Goal: Task Accomplishment & Management: Contribute content

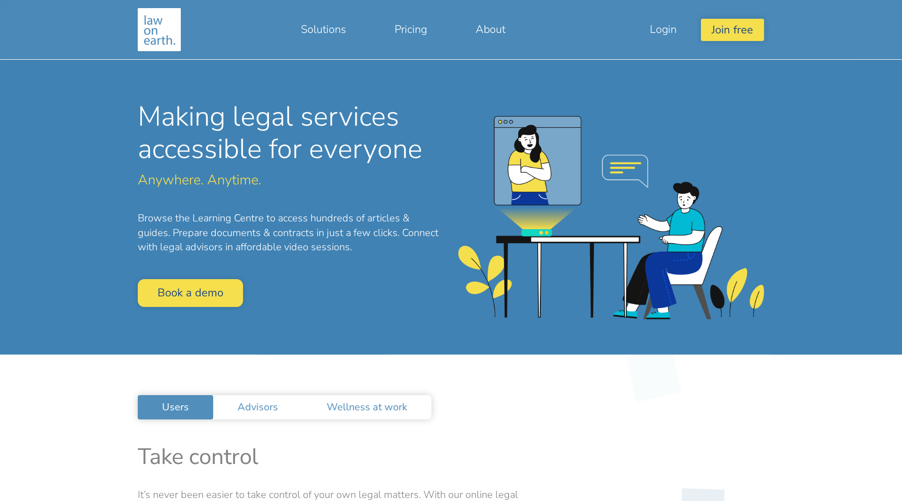
click at [44, 226] on div "Making legal services accessible for everyone Anywhere. Anytime. Browse the Lea…" at bounding box center [451, 177] width 902 height 355
click at [675, 32] on link "Login" at bounding box center [664, 29] width 76 height 24
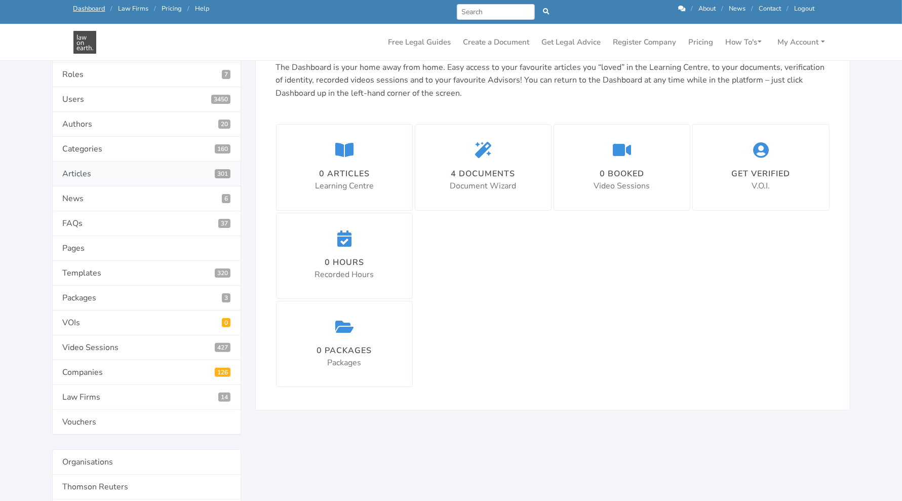
scroll to position [148, 0]
click at [134, 261] on link "Templates 320" at bounding box center [146, 272] width 189 height 25
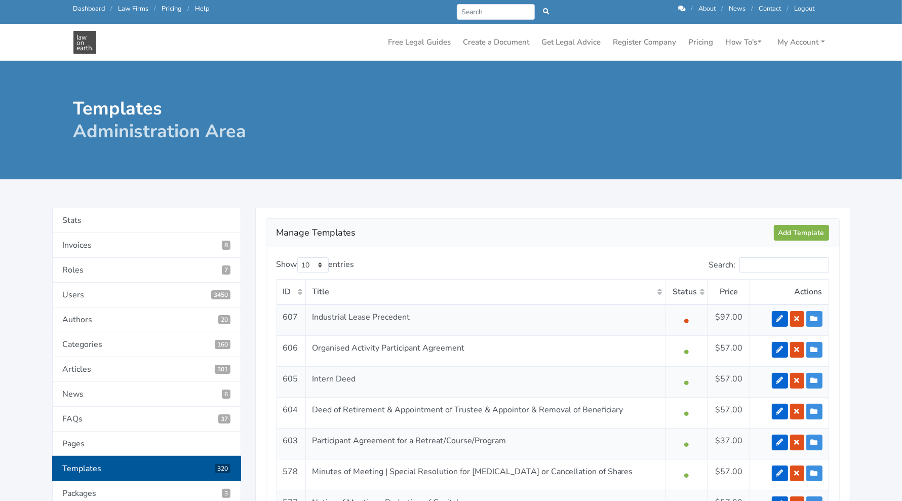
click at [629, 229] on h2 "Manage Templates" at bounding box center [526, 233] width 498 height 16
click at [480, 10] on input "Search" at bounding box center [496, 12] width 79 height 16
click at [770, 261] on input "Search:" at bounding box center [785, 265] width 90 height 16
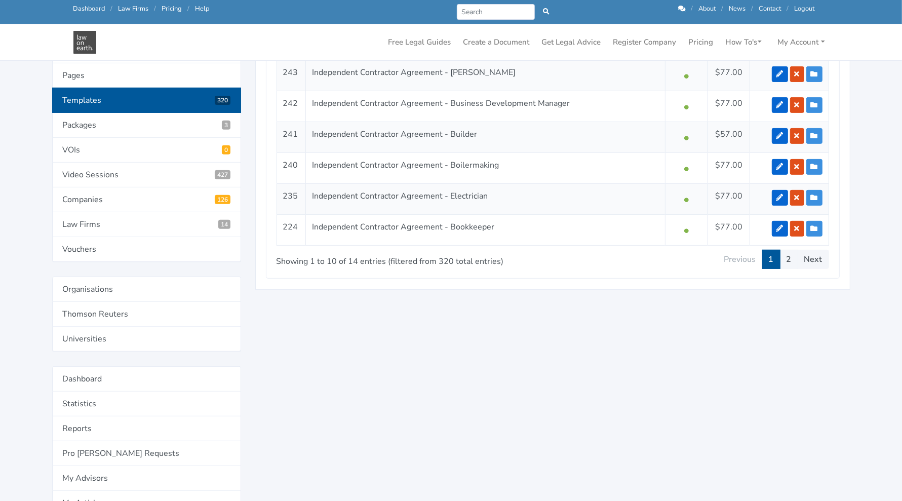
scroll to position [344, 0]
type input "independent contractor"
click at [796, 263] on link "2" at bounding box center [789, 258] width 18 height 19
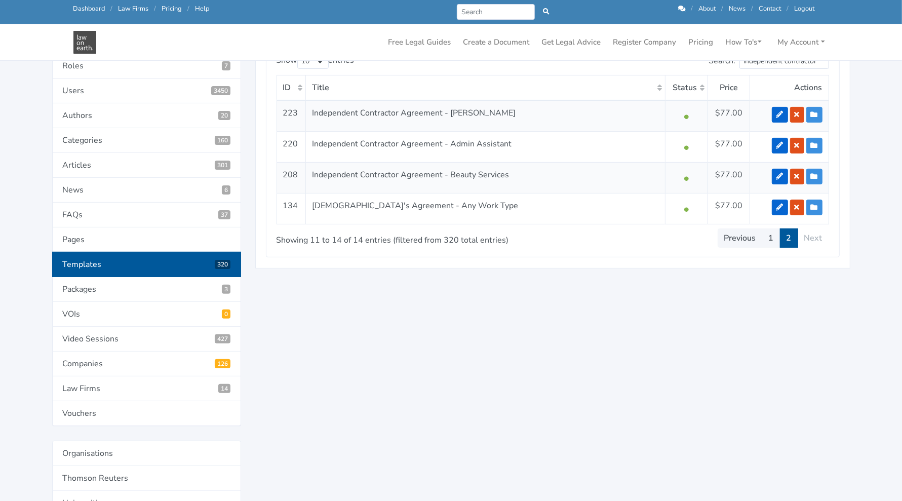
scroll to position [181, 0]
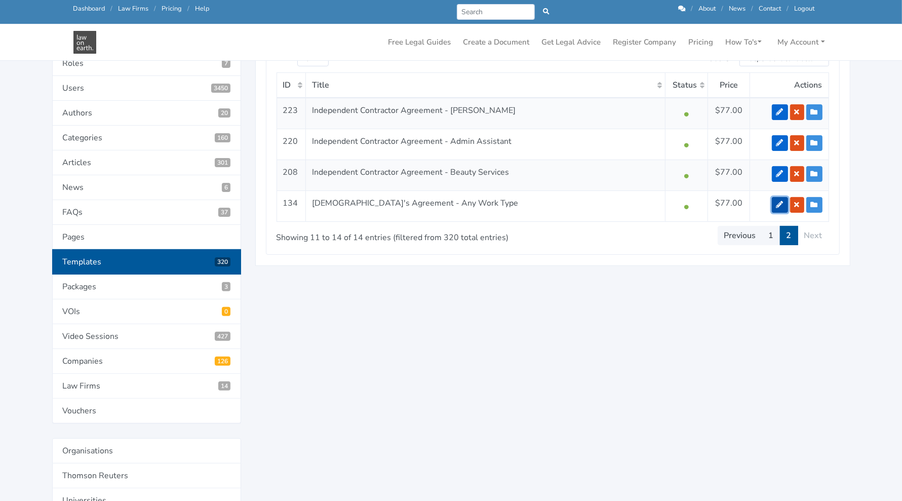
click at [780, 203] on icon at bounding box center [780, 204] width 7 height 7
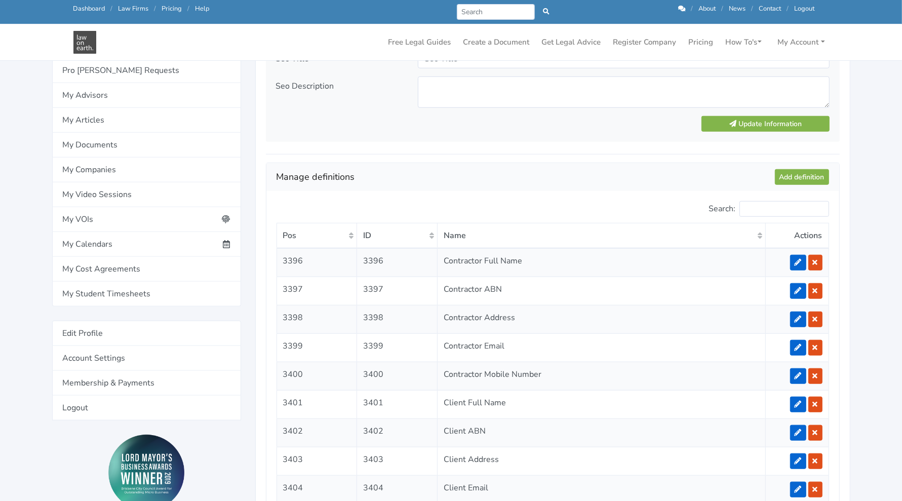
scroll to position [704, 0]
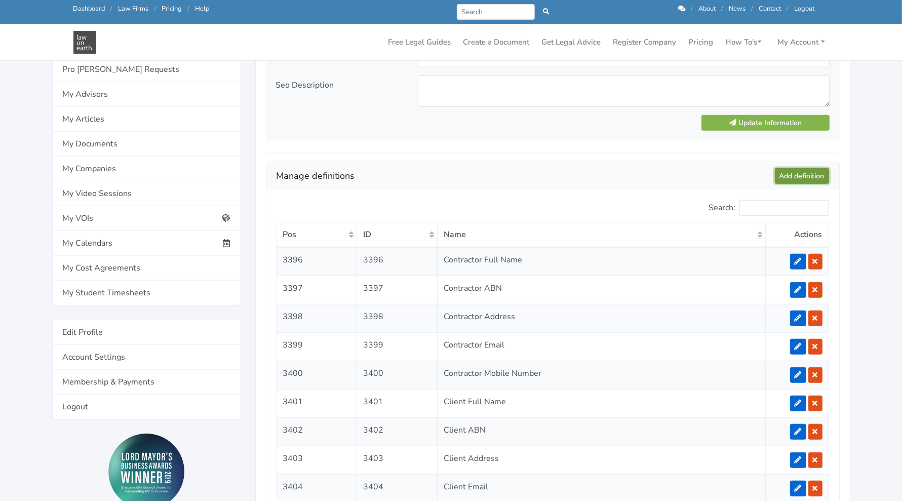
click at [795, 175] on link "Add definition" at bounding box center [802, 176] width 54 height 16
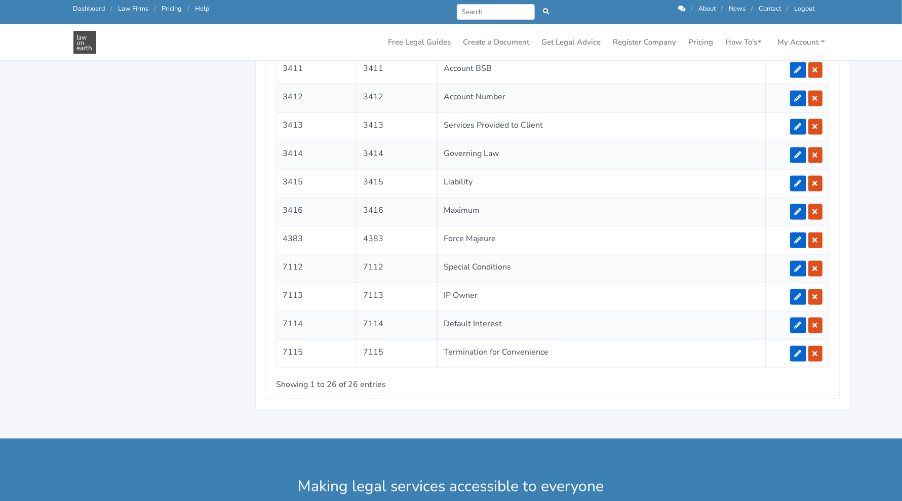
scroll to position [1321, 0]
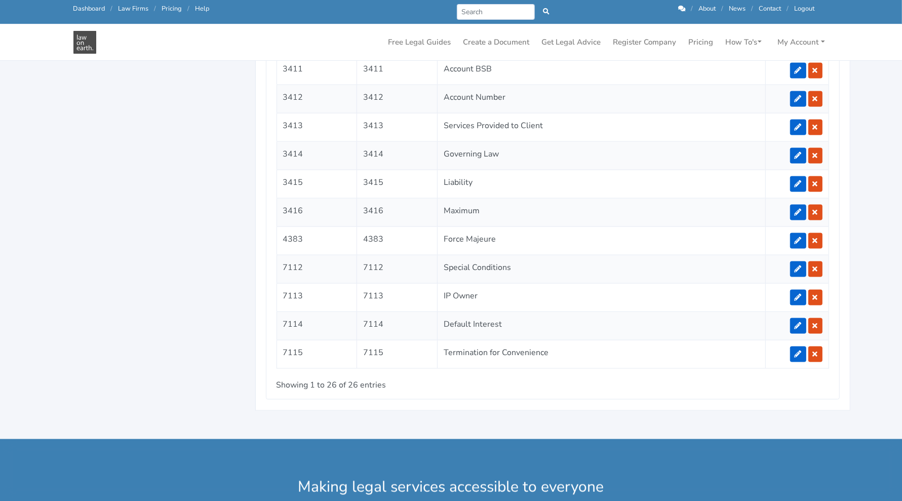
click at [455, 230] on td "Force Majeure" at bounding box center [602, 241] width 328 height 28
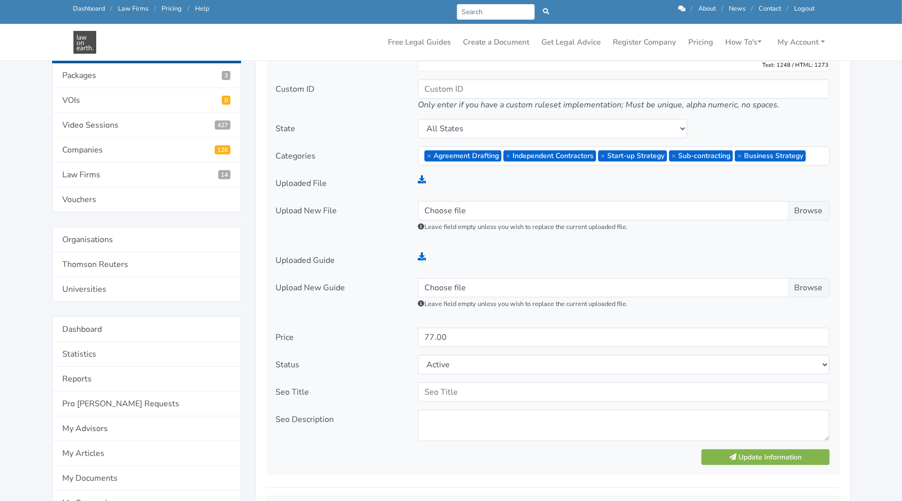
scroll to position [358, 0]
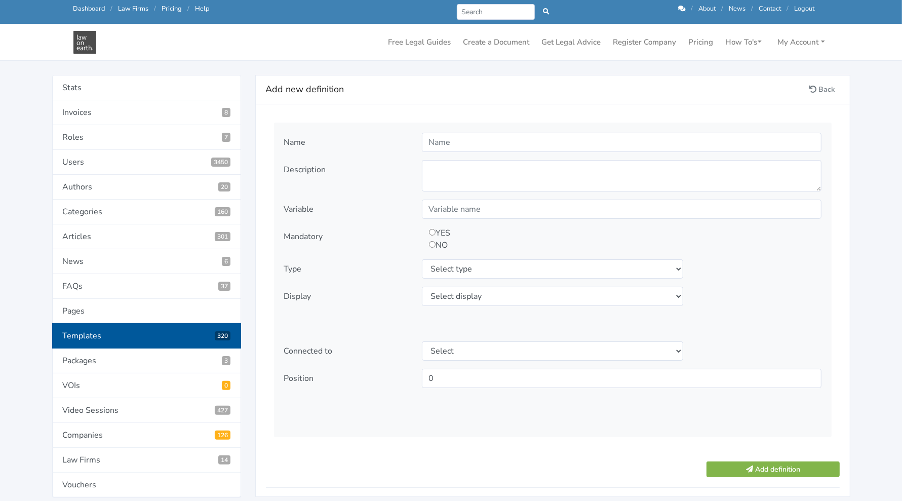
scroll to position [84, 0]
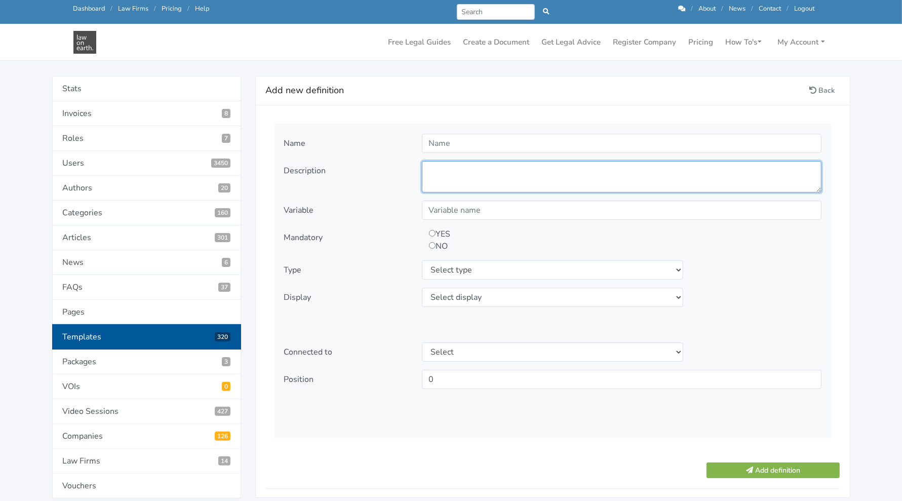
click at [621, 171] on textarea at bounding box center [622, 176] width 400 height 31
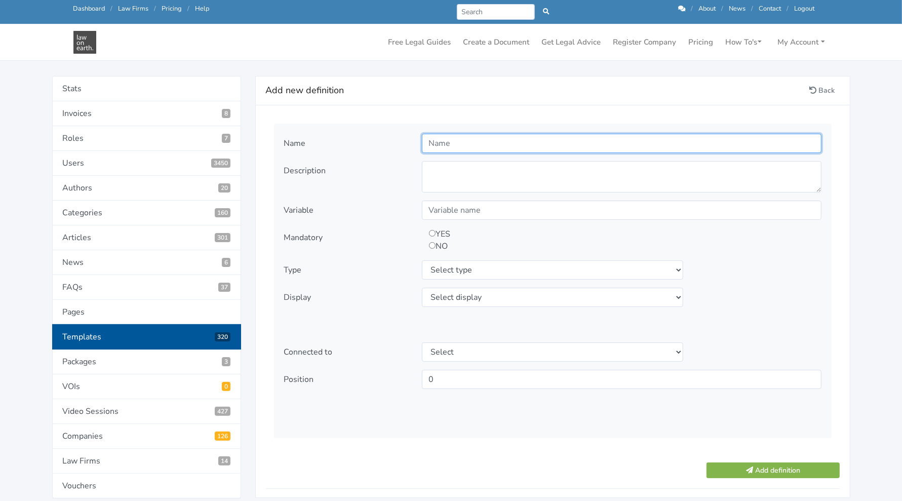
click at [596, 146] on input "text" at bounding box center [622, 143] width 400 height 19
type input "Middle Name"
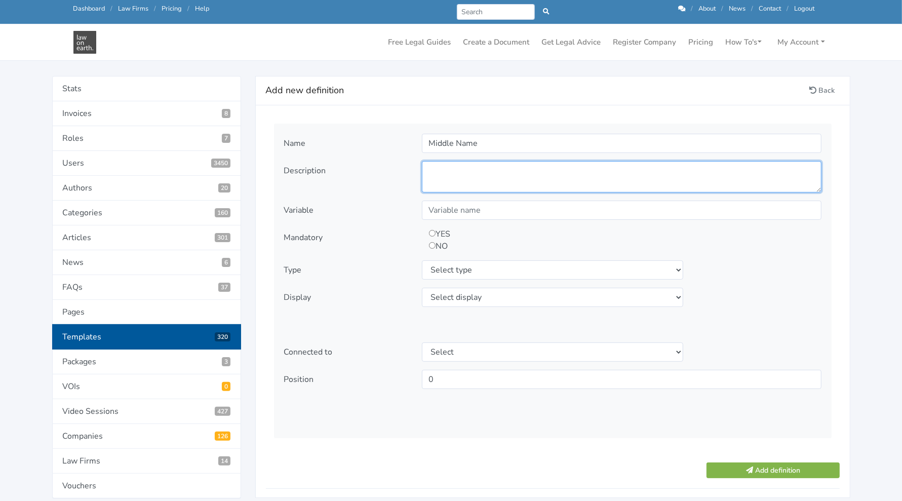
click at [573, 170] on textarea at bounding box center [622, 176] width 400 height 31
type textarea "What is your middle name?"
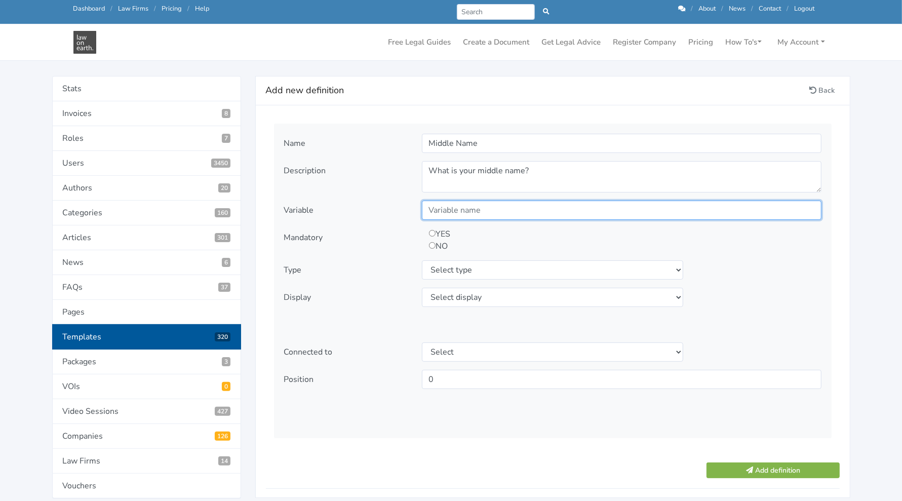
click at [518, 210] on input "text" at bounding box center [622, 210] width 400 height 19
type input "$"
click at [436, 210] on input "middlename" at bounding box center [622, 210] width 400 height 19
click at [458, 208] on input "Middlename" at bounding box center [622, 210] width 400 height 19
type input "MiddleName"
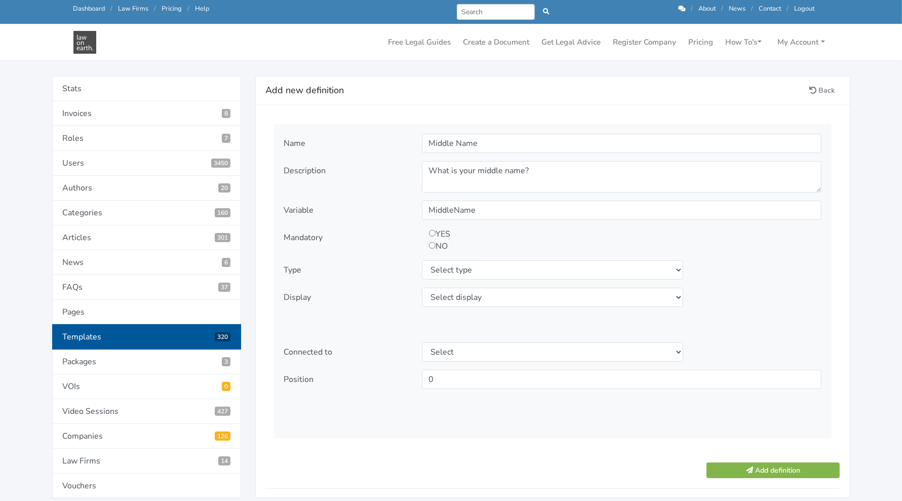
click at [431, 246] on input "radio" at bounding box center [432, 245] width 7 height 7
radio input "true"
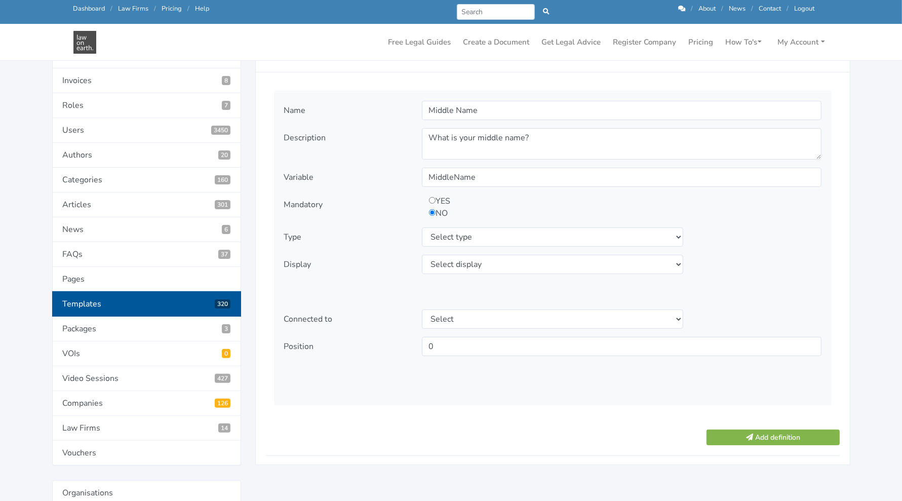
scroll to position [117, 0]
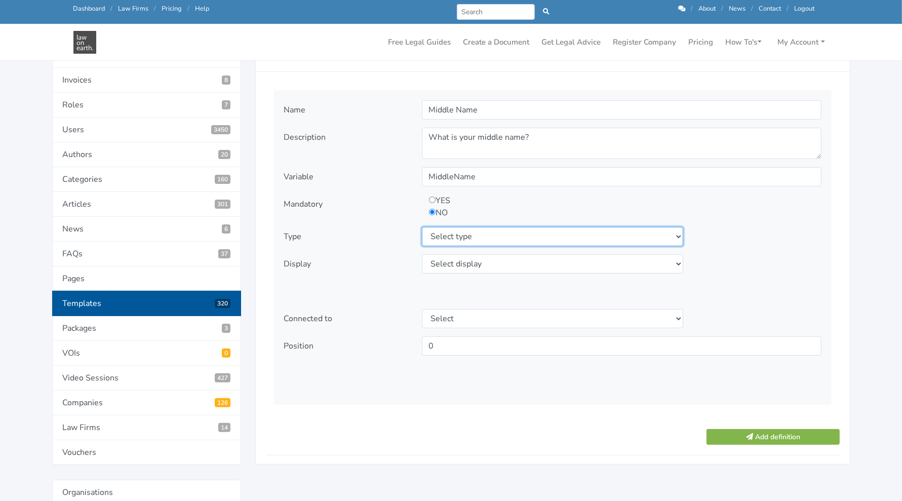
click at [498, 237] on select "Select type text textarea number checkbox compounded date select states" at bounding box center [553, 236] width 262 height 19
select select "select"
click at [422, 227] on select "Select type text textarea number checkbox compounded date select states" at bounding box center [553, 236] width 262 height 19
click at [332, 378] on icon at bounding box center [333, 375] width 7 height 8
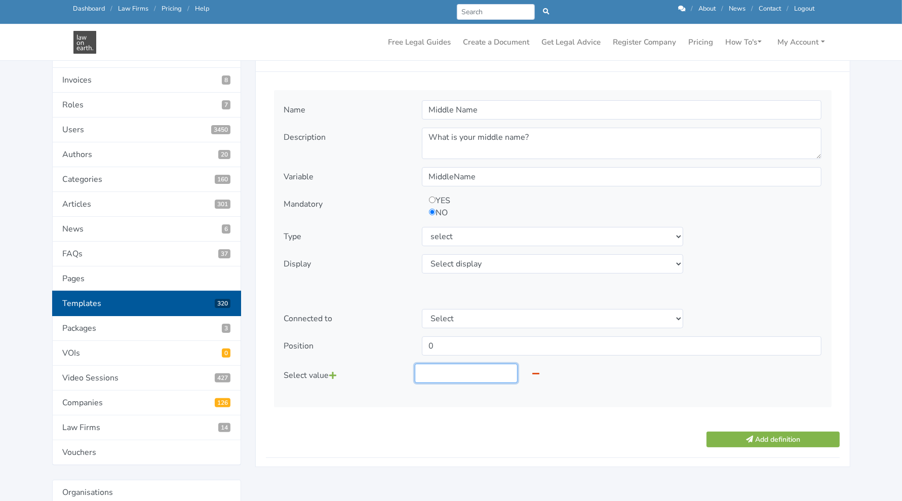
click at [439, 369] on input "text" at bounding box center [466, 373] width 103 height 19
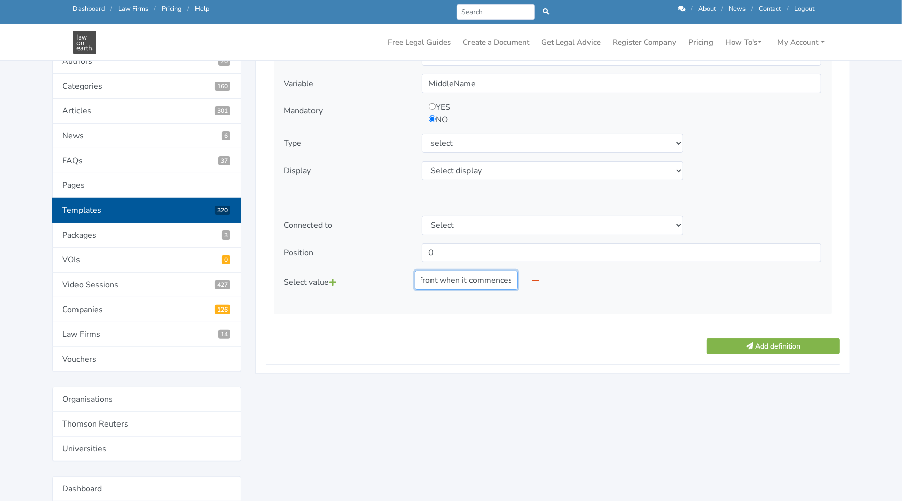
type input "Pay upfront when it commences"
click at [332, 282] on icon at bounding box center [333, 282] width 7 height 8
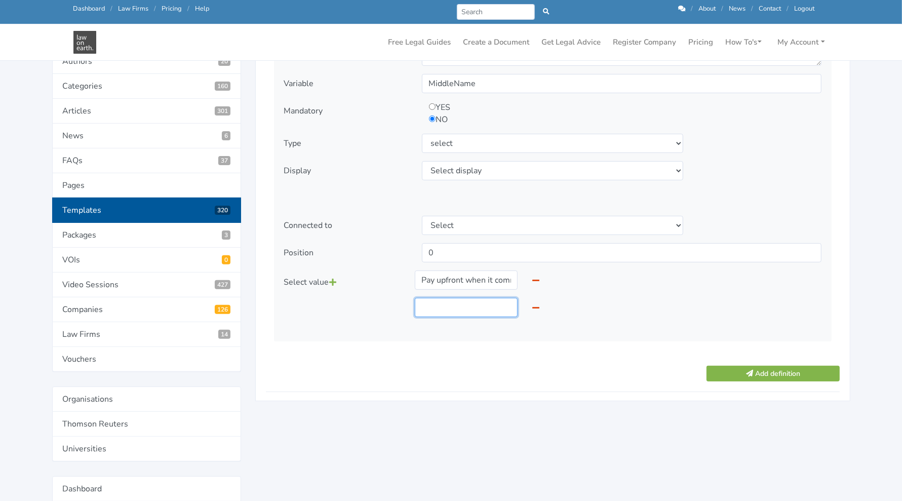
click at [487, 316] on input "text" at bounding box center [466, 307] width 103 height 19
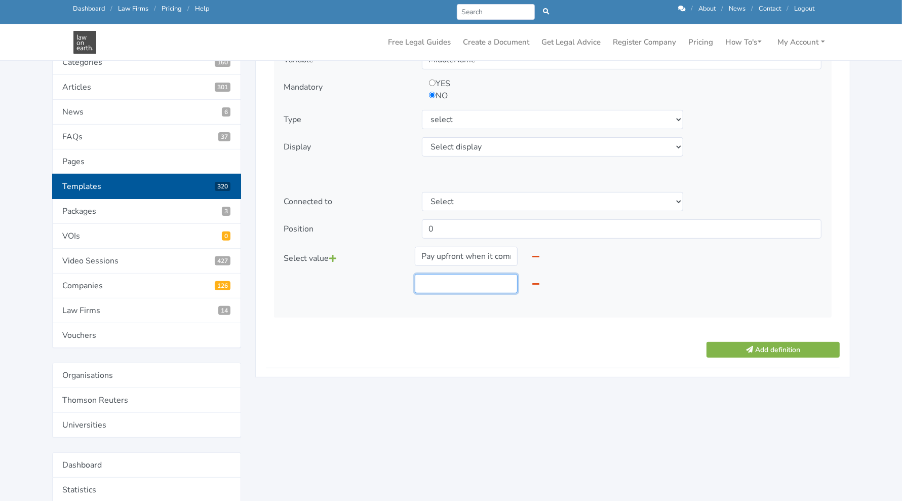
scroll to position [234, 0]
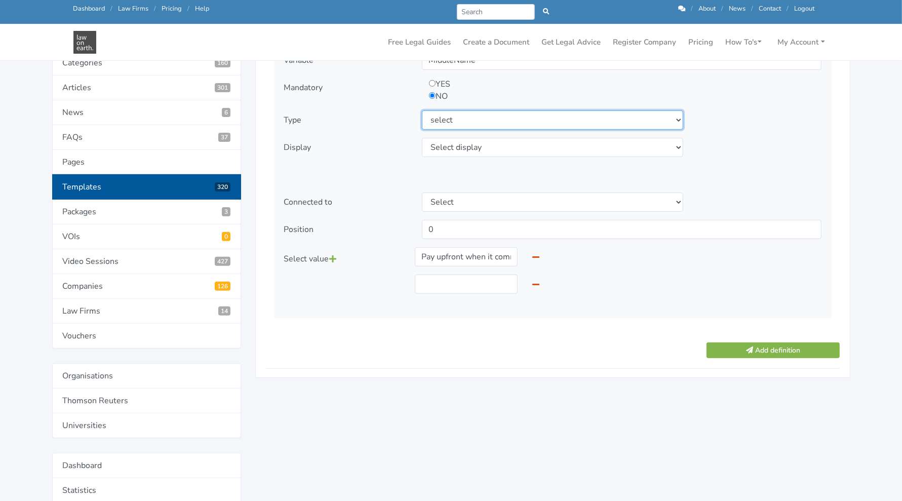
click at [491, 122] on select "Select type text textarea number checkbox compounded date select states" at bounding box center [553, 119] width 262 height 19
click at [422, 110] on select "Select type text textarea number checkbox compounded date select states" at bounding box center [553, 119] width 262 height 19
click at [447, 114] on select "Select type text textarea number checkbox compounded date select states" at bounding box center [553, 119] width 262 height 19
select select "checkbox"
click at [422, 110] on select "Select type text textarea number checkbox compounded date select states" at bounding box center [553, 119] width 262 height 19
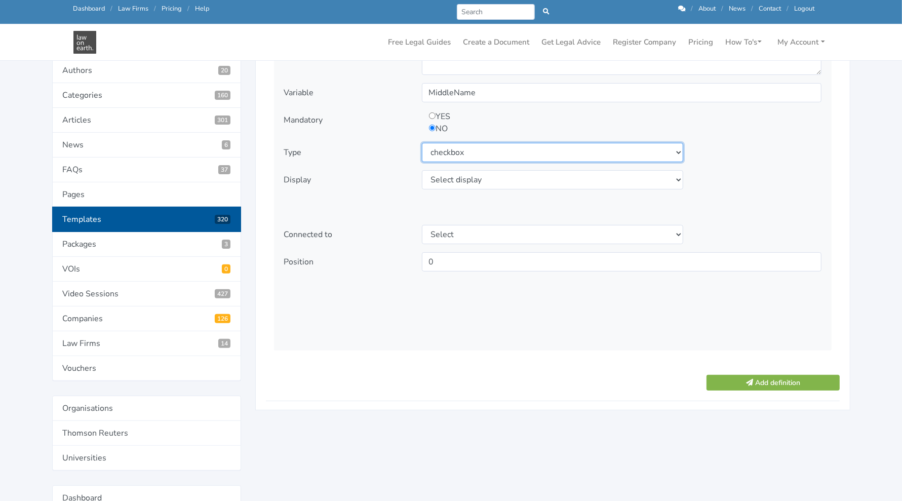
scroll to position [202, 0]
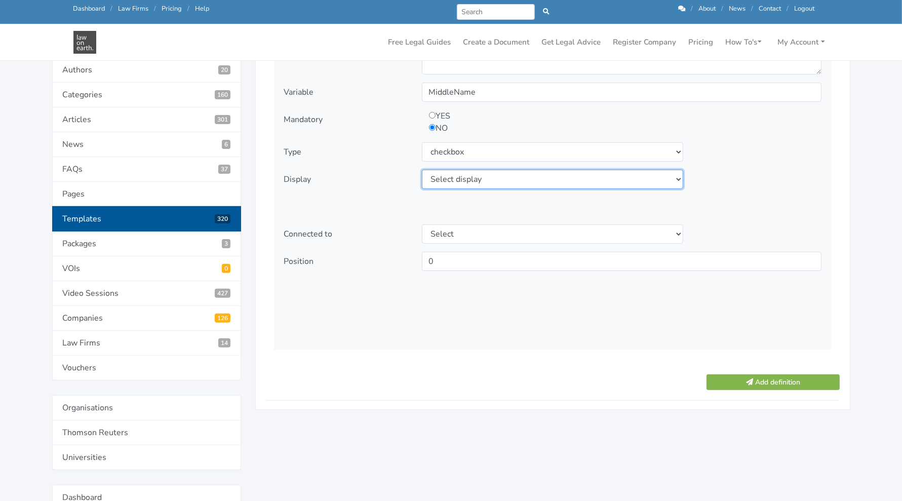
click at [518, 177] on select "Select display as is uppercase lowercase first letter uppercase first letter lo…" at bounding box center [553, 179] width 262 height 19
click at [422, 170] on select "Select display as is uppercase lowercase first letter uppercase first letter lo…" at bounding box center [553, 179] width 262 height 19
click at [493, 178] on select "Select display as is uppercase lowercase first letter uppercase first letter lo…" at bounding box center [553, 179] width 262 height 19
select select "first letter uppercase"
click at [422, 170] on select "Select display as is uppercase lowercase first letter uppercase first letter lo…" at bounding box center [553, 179] width 262 height 19
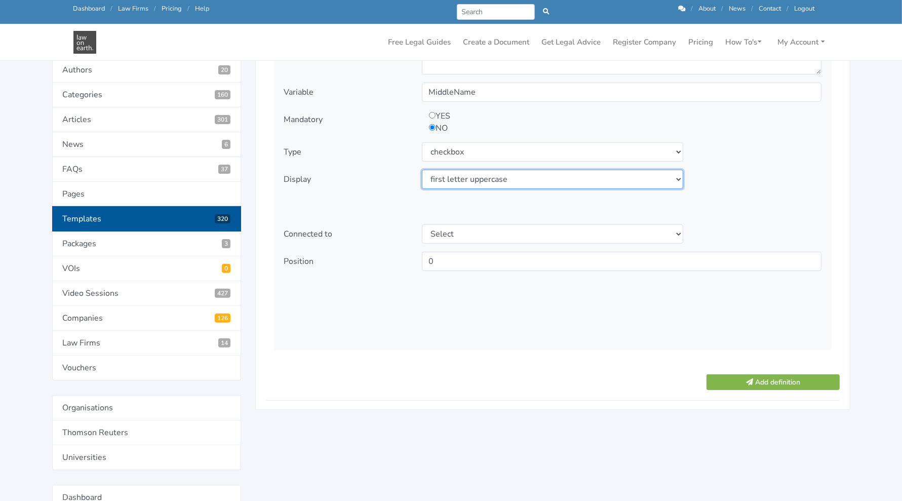
click at [496, 183] on select "Select display as is uppercase lowercase first letter uppercase first letter lo…" at bounding box center [553, 179] width 262 height 19
click at [757, 164] on div "Name Middle Name Description What is your middle name? YES NO" at bounding box center [553, 178] width 558 height 345
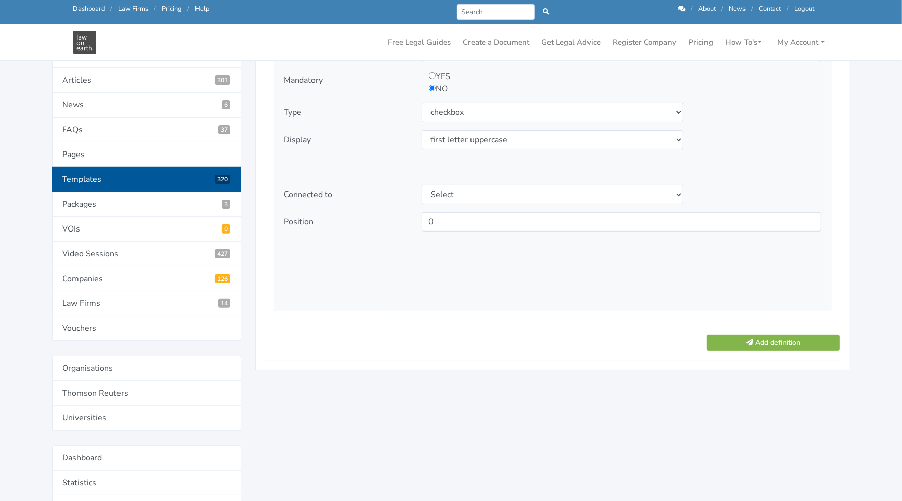
scroll to position [242, 0]
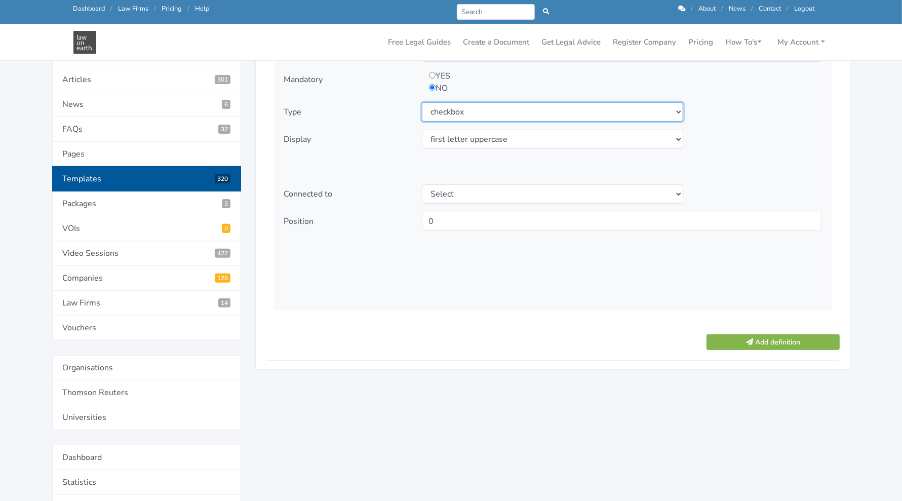
click at [596, 114] on select "Select type text textarea number checkbox compounded date select states" at bounding box center [553, 111] width 262 height 19
click at [727, 169] on div "Name Middle Name Description What is your middle name? YES NO" at bounding box center [553, 138] width 558 height 345
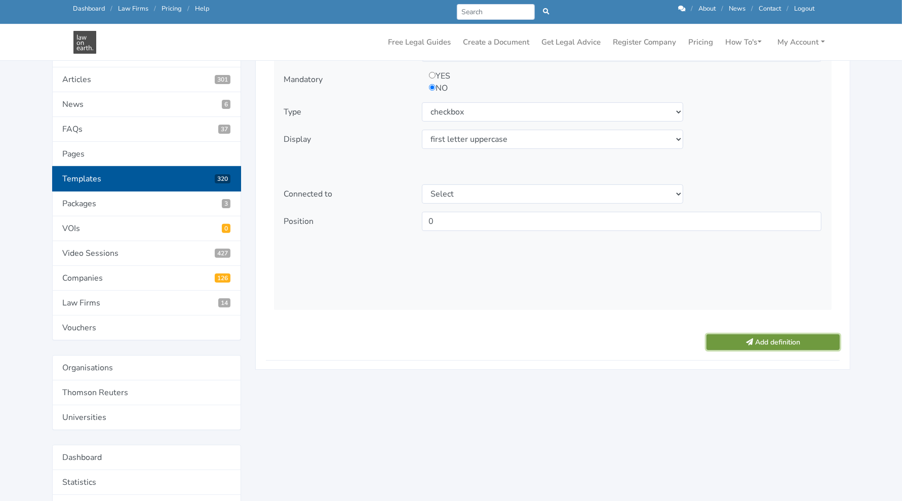
click at [736, 340] on button "Add definition" at bounding box center [773, 342] width 133 height 16
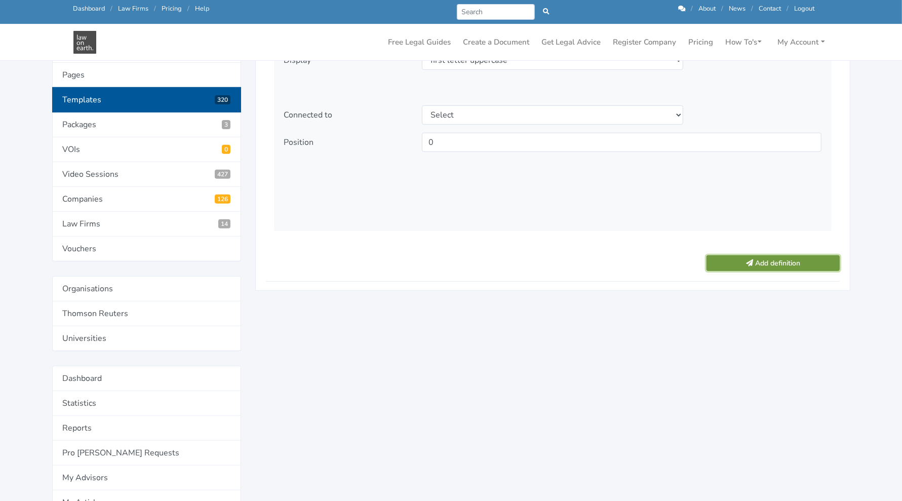
scroll to position [321, 0]
click at [758, 264] on button "Add definition" at bounding box center [773, 263] width 133 height 16
